Goal: Navigation & Orientation: Find specific page/section

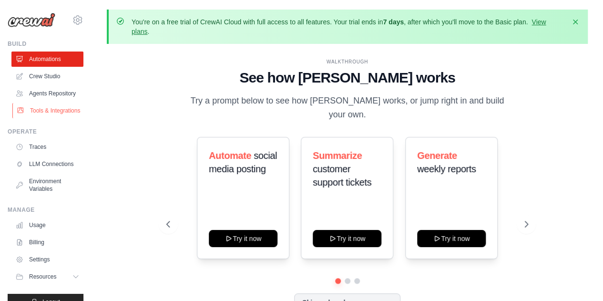
click at [52, 118] on link "Tools & Integrations" at bounding box center [48, 110] width 72 height 15
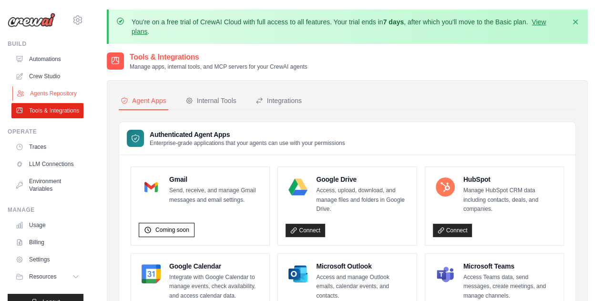
click at [45, 91] on link "Agents Repository" at bounding box center [48, 93] width 72 height 15
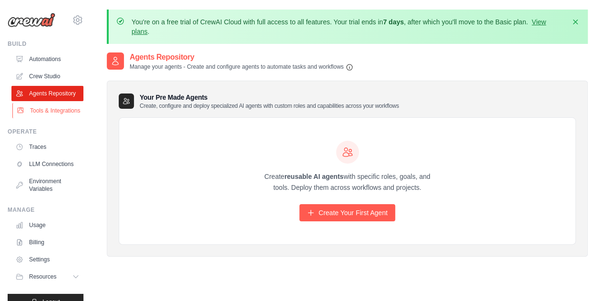
click at [58, 118] on link "Tools & Integrations" at bounding box center [48, 110] width 72 height 15
